Goal: Browse casually: Explore the website without a specific task or goal

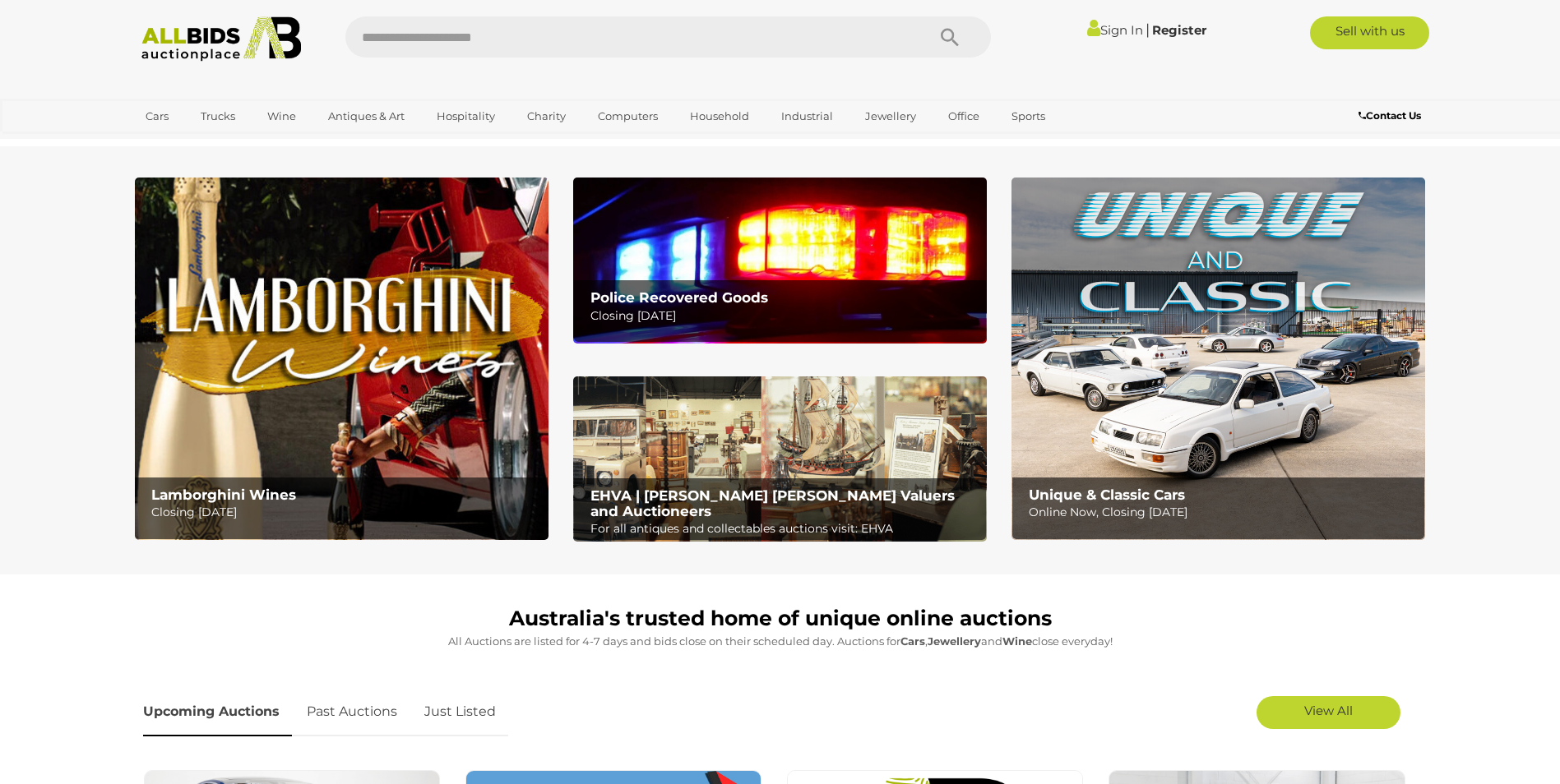
click at [710, 294] on b "Police Recovered Goods" at bounding box center [680, 298] width 178 height 17
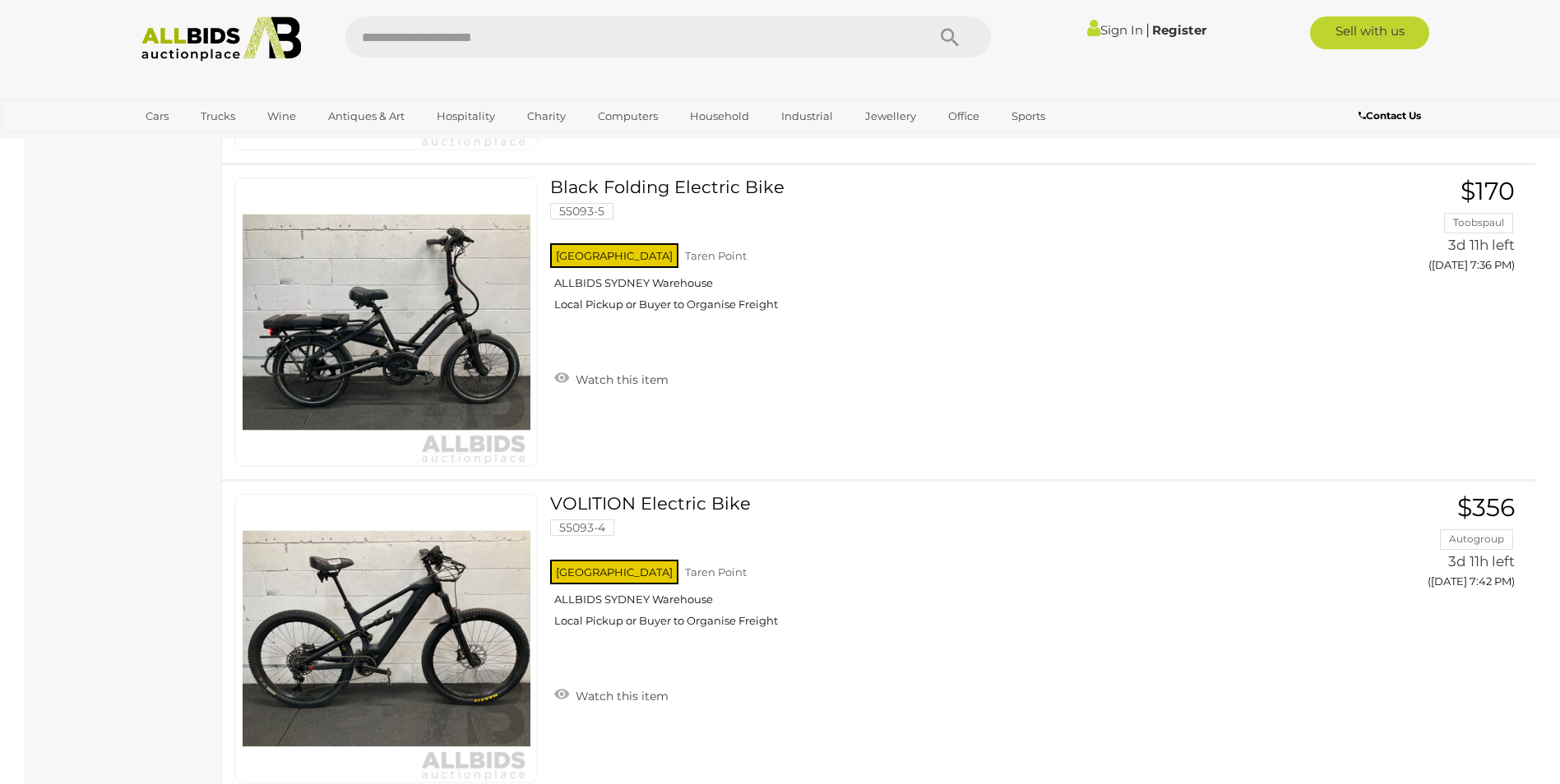
scroll to position [3782, 0]
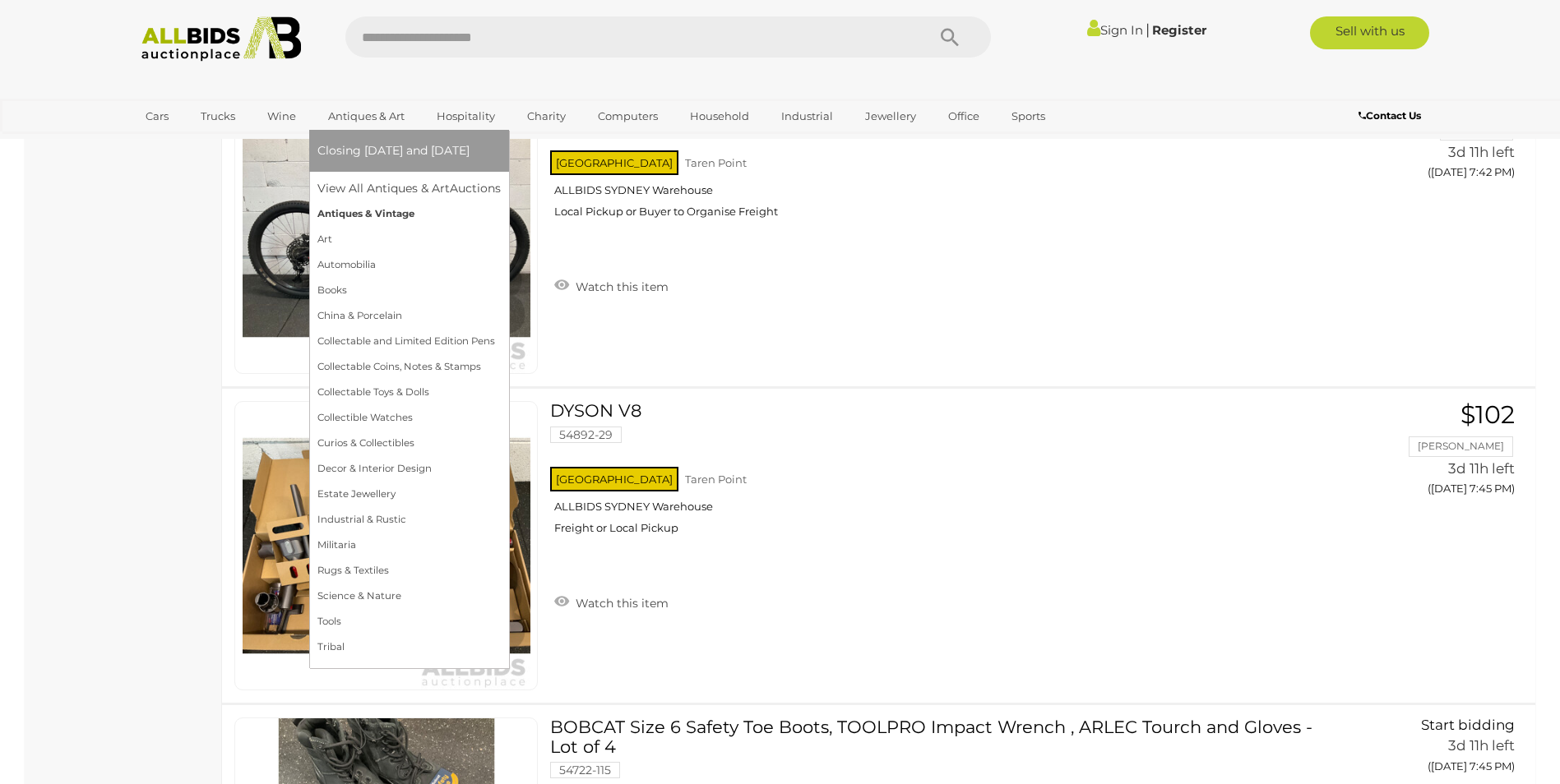
click at [348, 213] on link "Antiques & Vintage" at bounding box center [409, 214] width 183 height 26
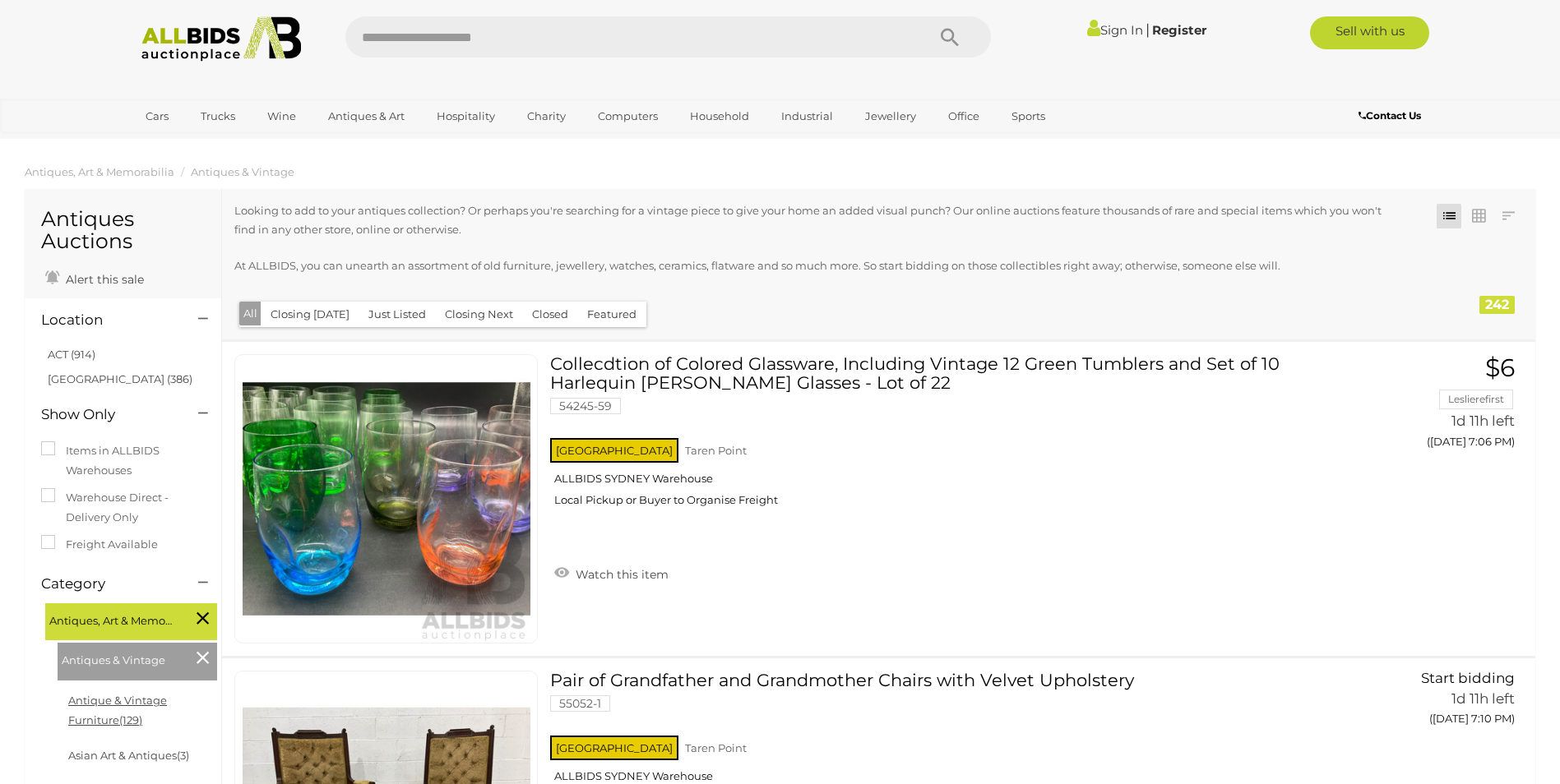
click at [141, 701] on link "Antique & Vintage Furniture (129)" at bounding box center [117, 710] width 99 height 32
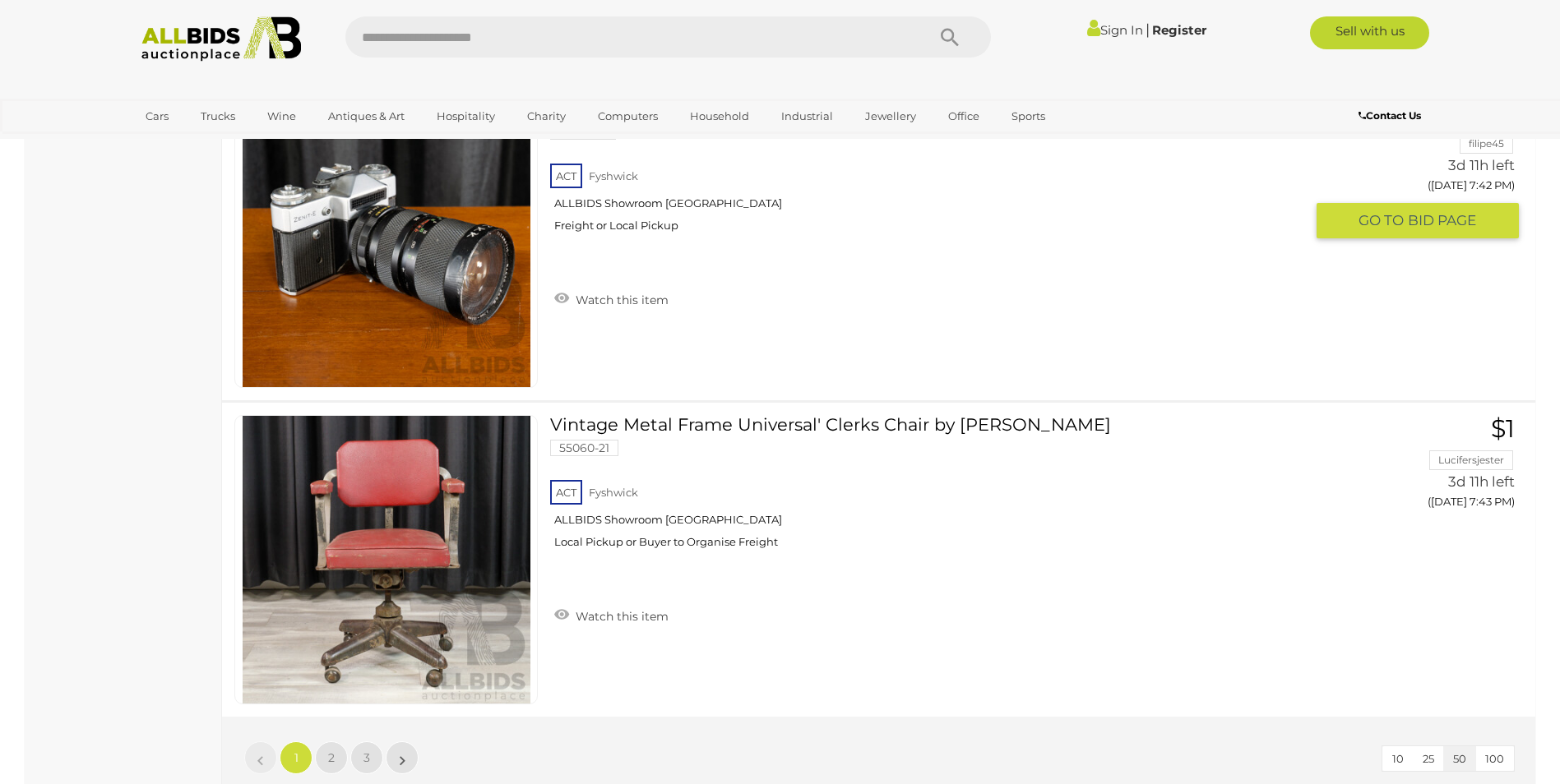
scroll to position [15458, 0]
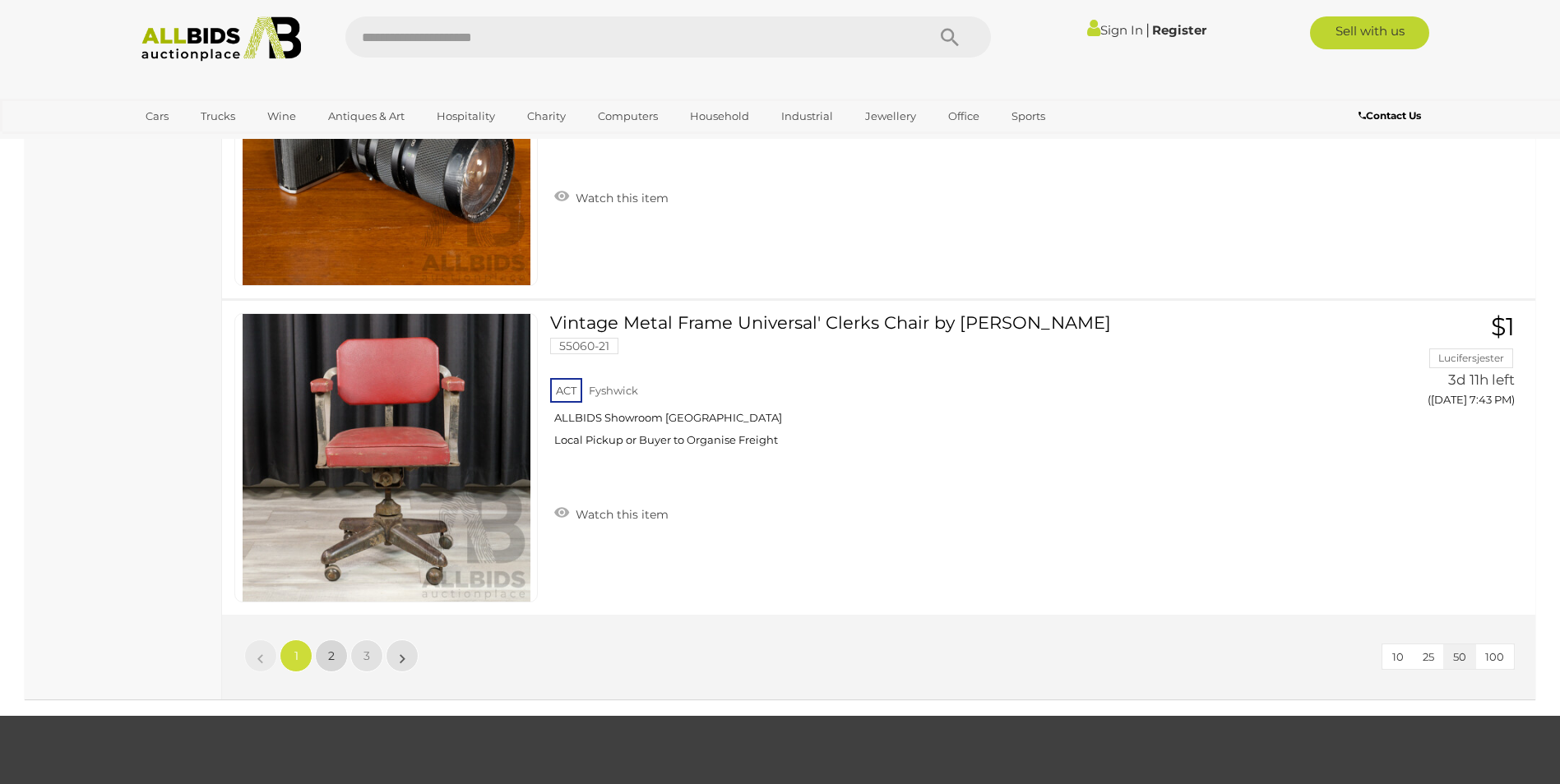
click at [327, 660] on link "2" at bounding box center [332, 656] width 33 height 33
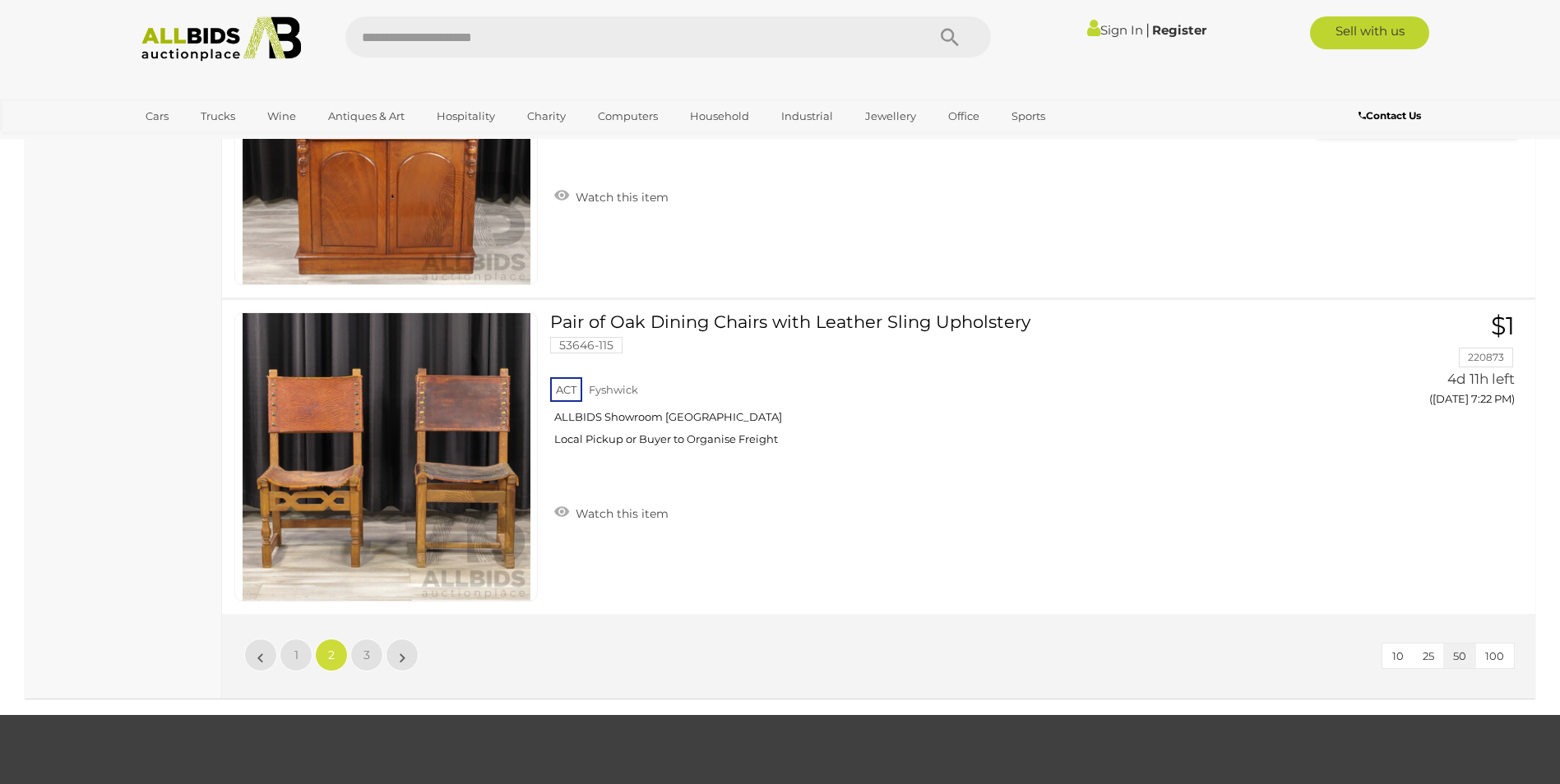
scroll to position [15539, 0]
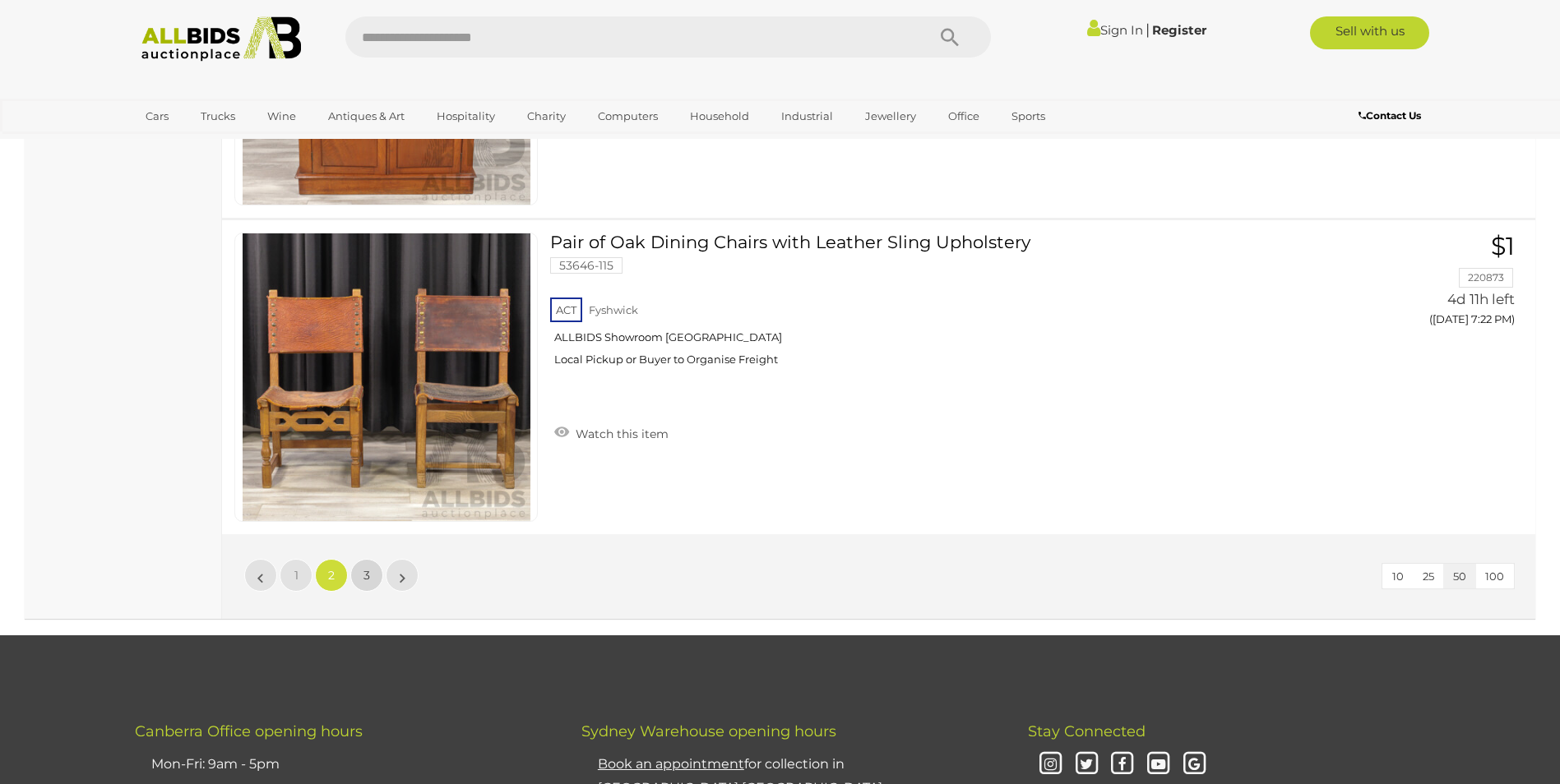
click at [367, 576] on span "3" at bounding box center [366, 576] width 6 height 15
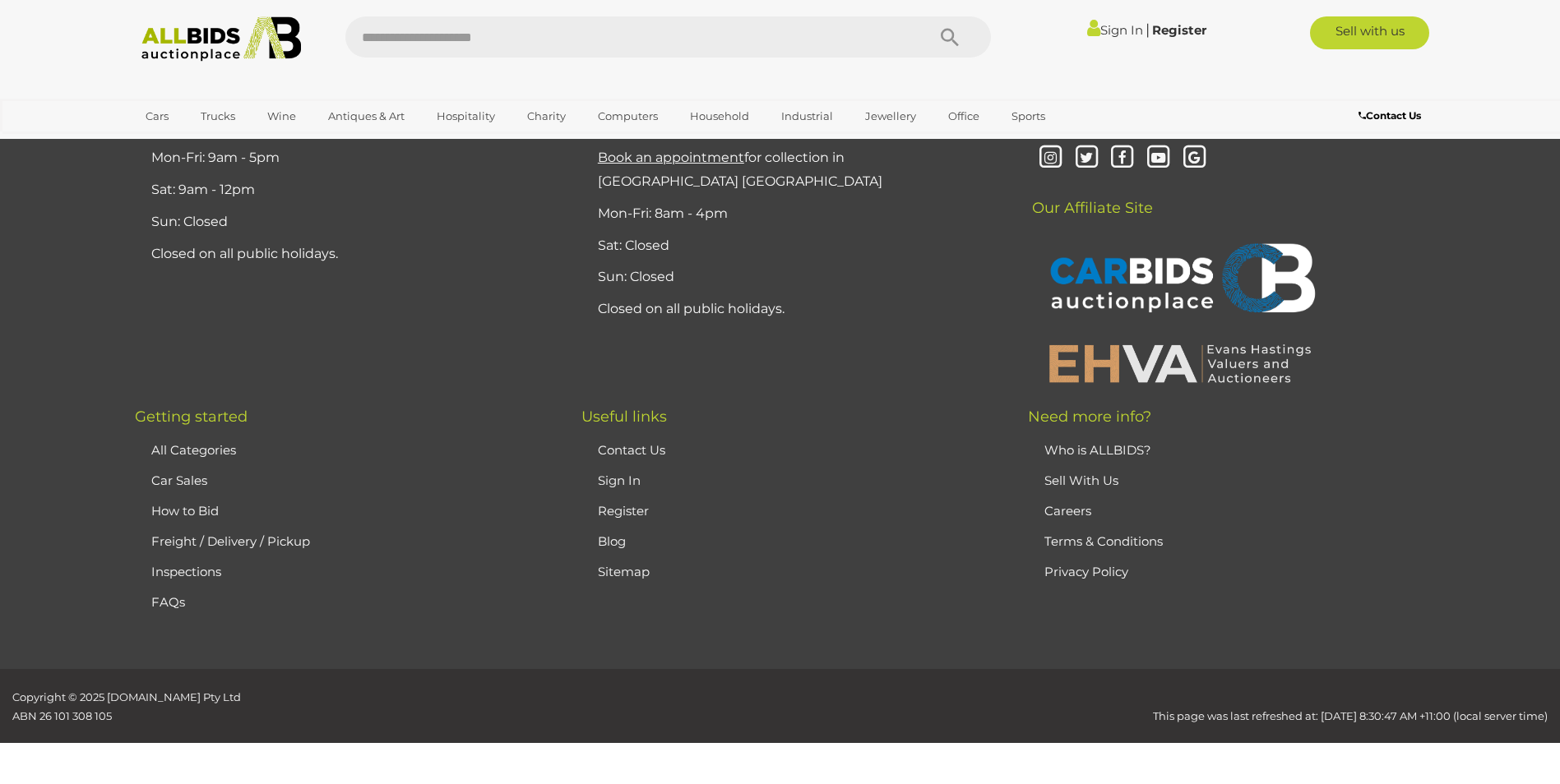
scroll to position [80, 0]
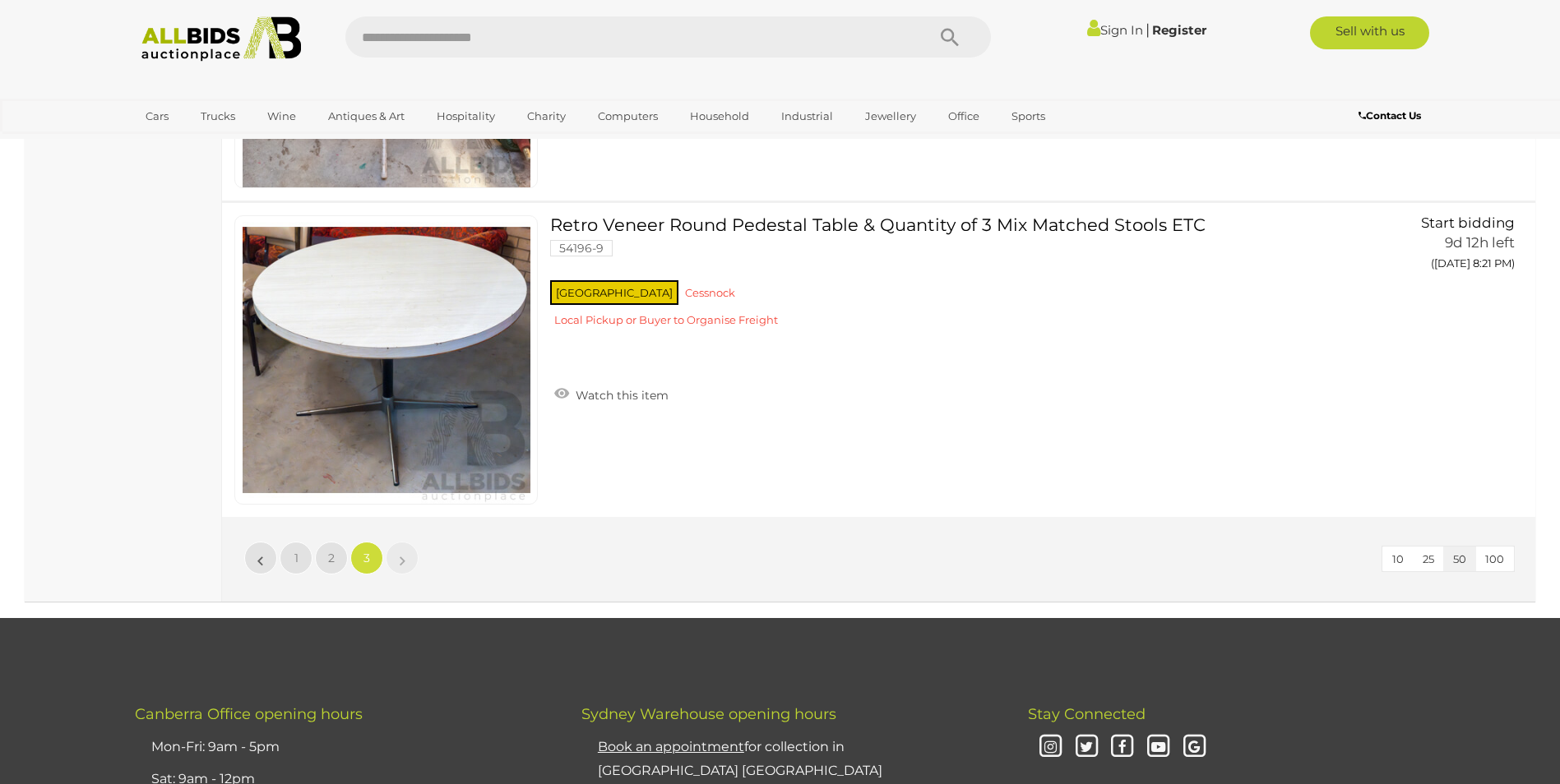
scroll to position [8549, 0]
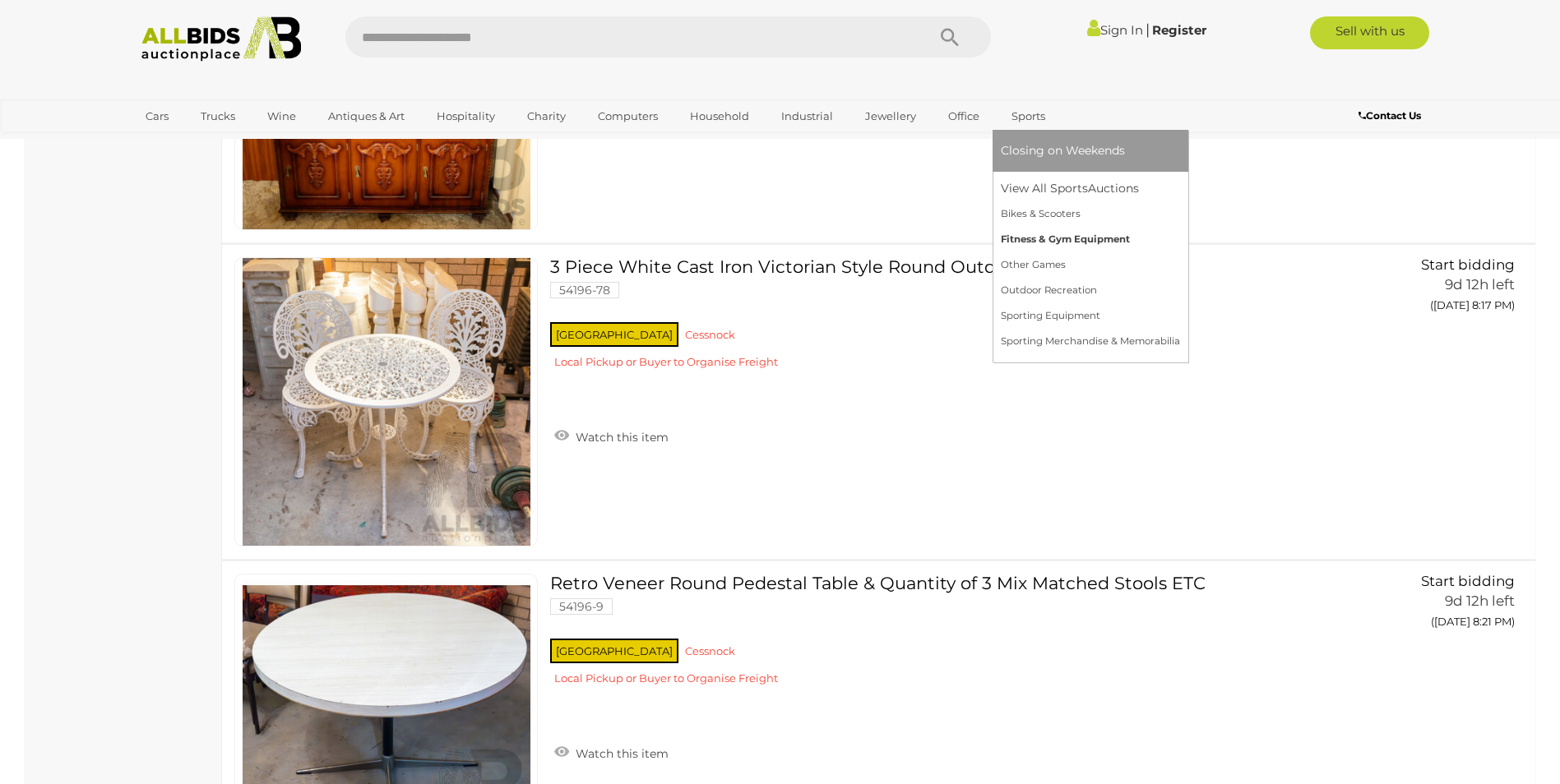
click at [1027, 238] on link "Fitness & Gym Equipment" at bounding box center [1090, 239] width 179 height 26
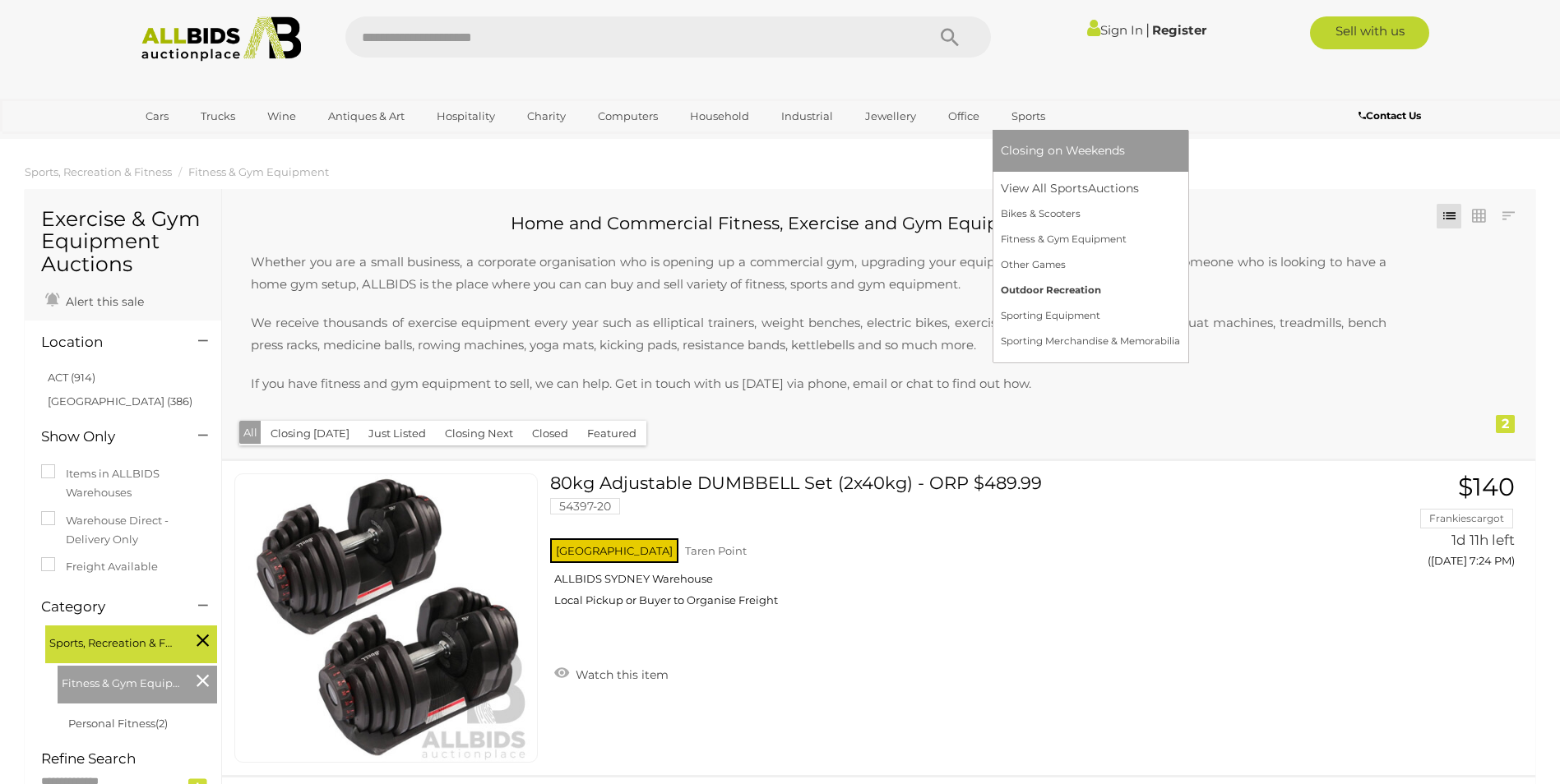
click at [1035, 292] on link "Outdoor Recreation" at bounding box center [1090, 291] width 179 height 26
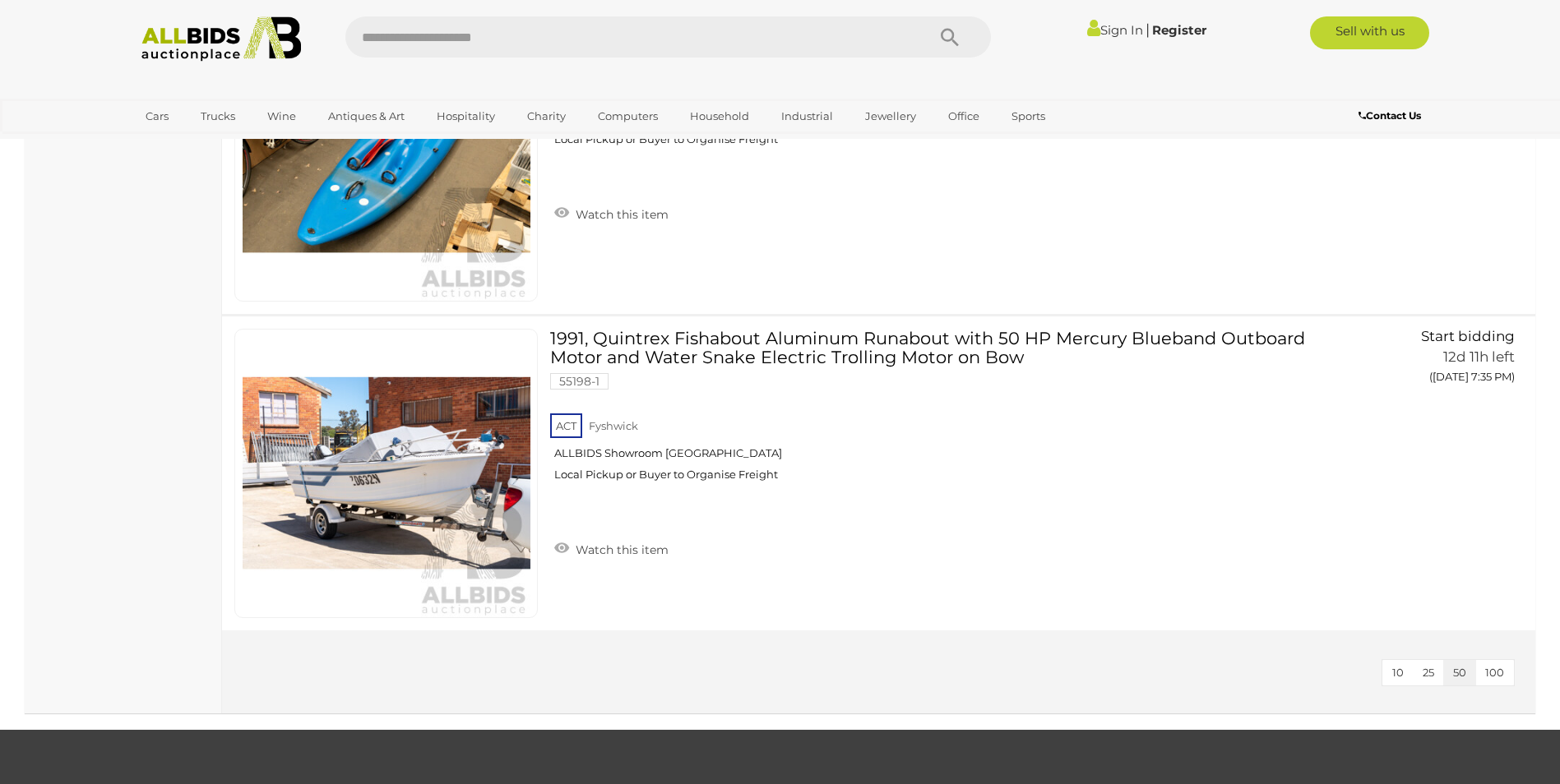
scroll to position [2960, 0]
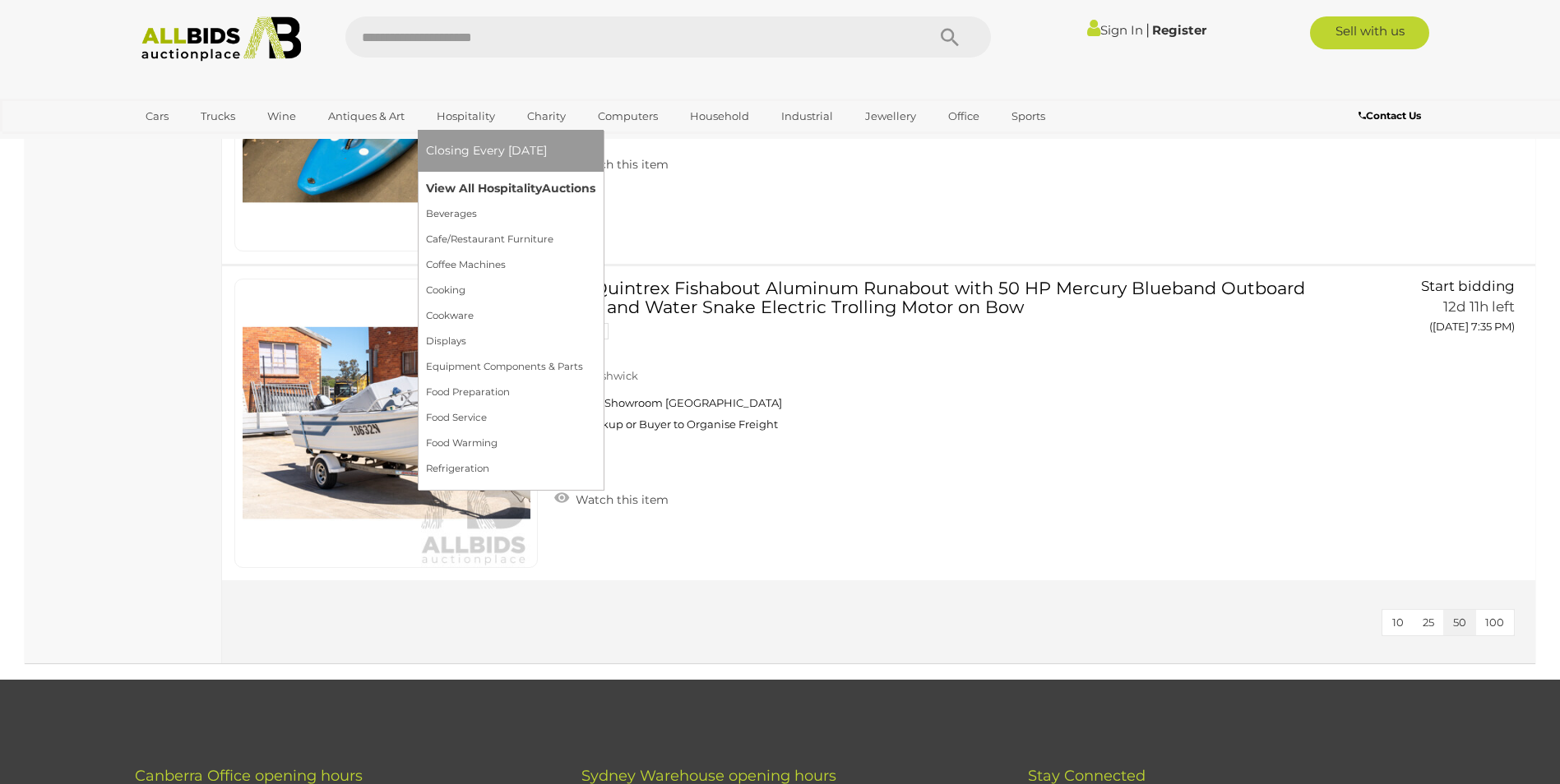
click at [476, 187] on link "View All Hospitality Auctions" at bounding box center [510, 189] width 169 height 26
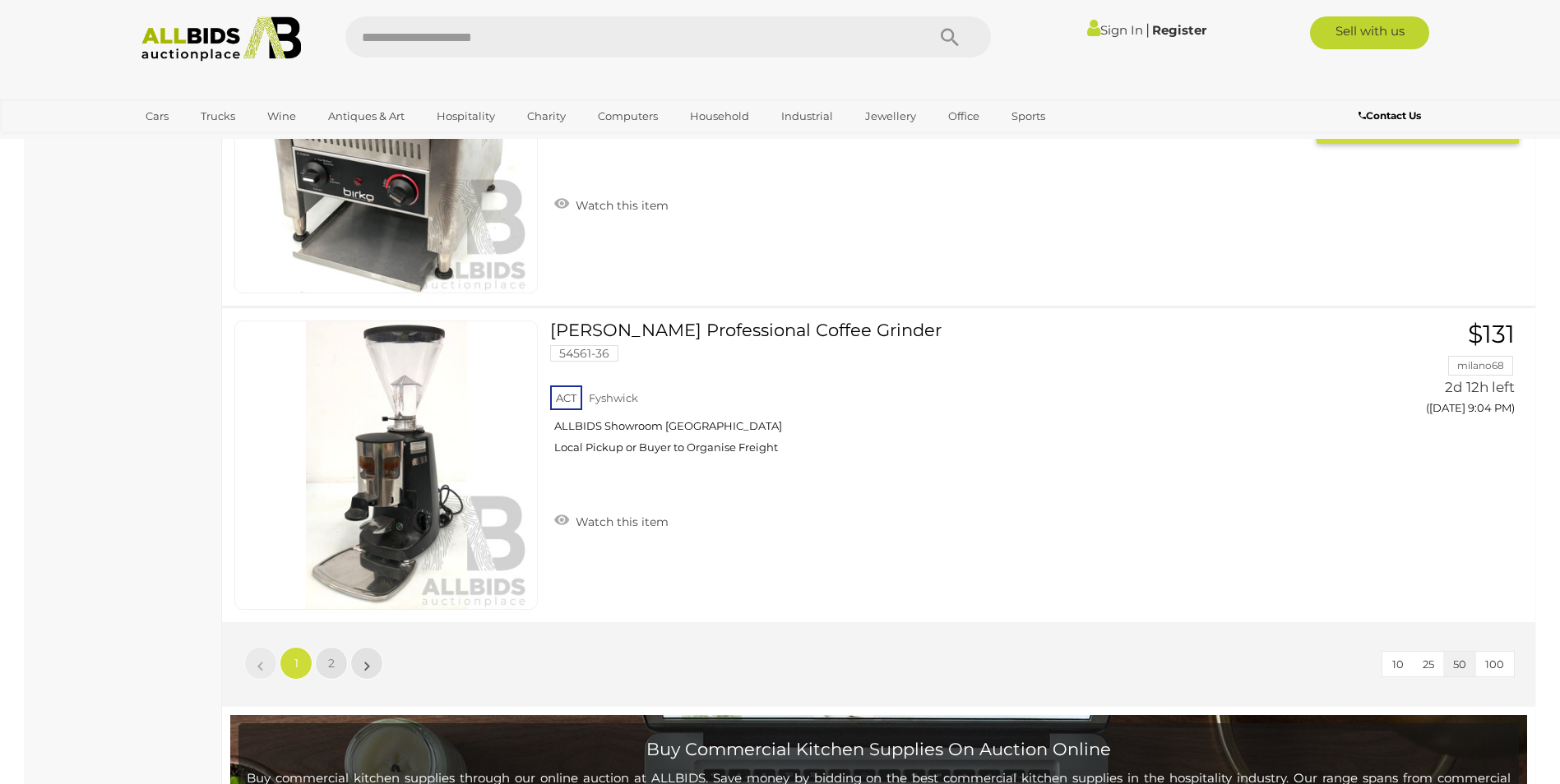
scroll to position [15786, 0]
click at [334, 656] on span "2" at bounding box center [331, 663] width 6 height 15
